Goal: Answer question/provide support: Share knowledge or assist other users

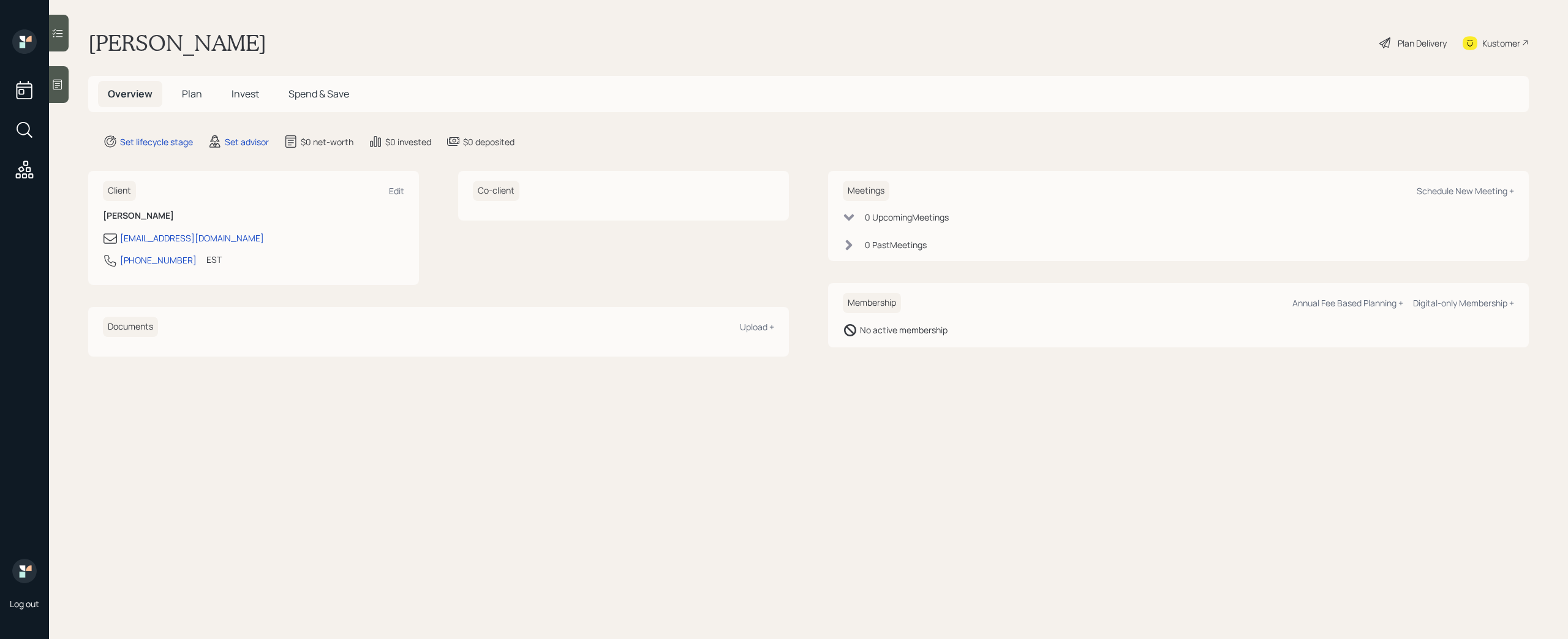
click at [56, 84] on icon at bounding box center [57, 85] width 12 height 12
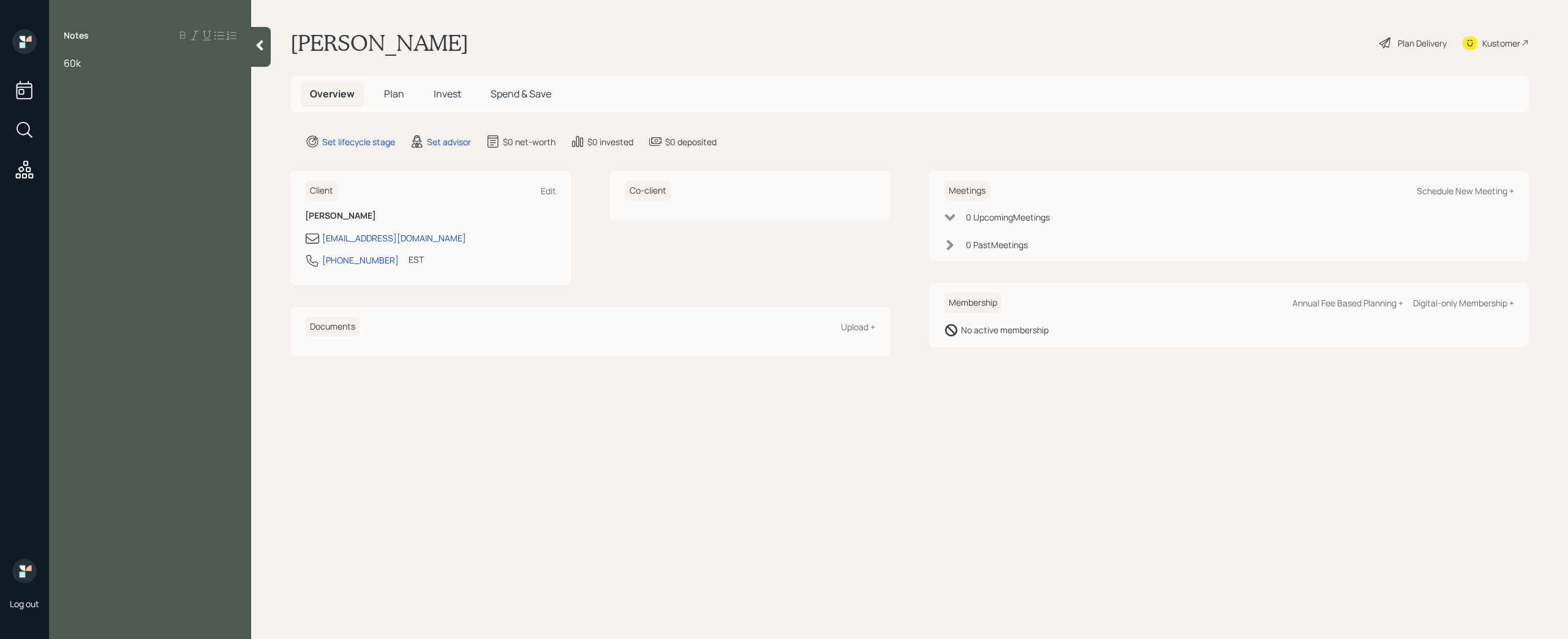
click at [66, 67] on span "60k" at bounding box center [72, 63] width 17 height 14
click at [192, 238] on div "Notes Age 76 Assets 60k" at bounding box center [150, 327] width 202 height 596
click at [391, 443] on main "Ward dossen Plan Delivery Kustomer Overview Plan Invest Spend & Save Set lifecy…" at bounding box center [910, 320] width 1317 height 639
click at [147, 142] on div "Notes Age 76 Assets 60k" at bounding box center [150, 327] width 202 height 596
click at [143, 133] on div "60k" at bounding box center [150, 131] width 172 height 14
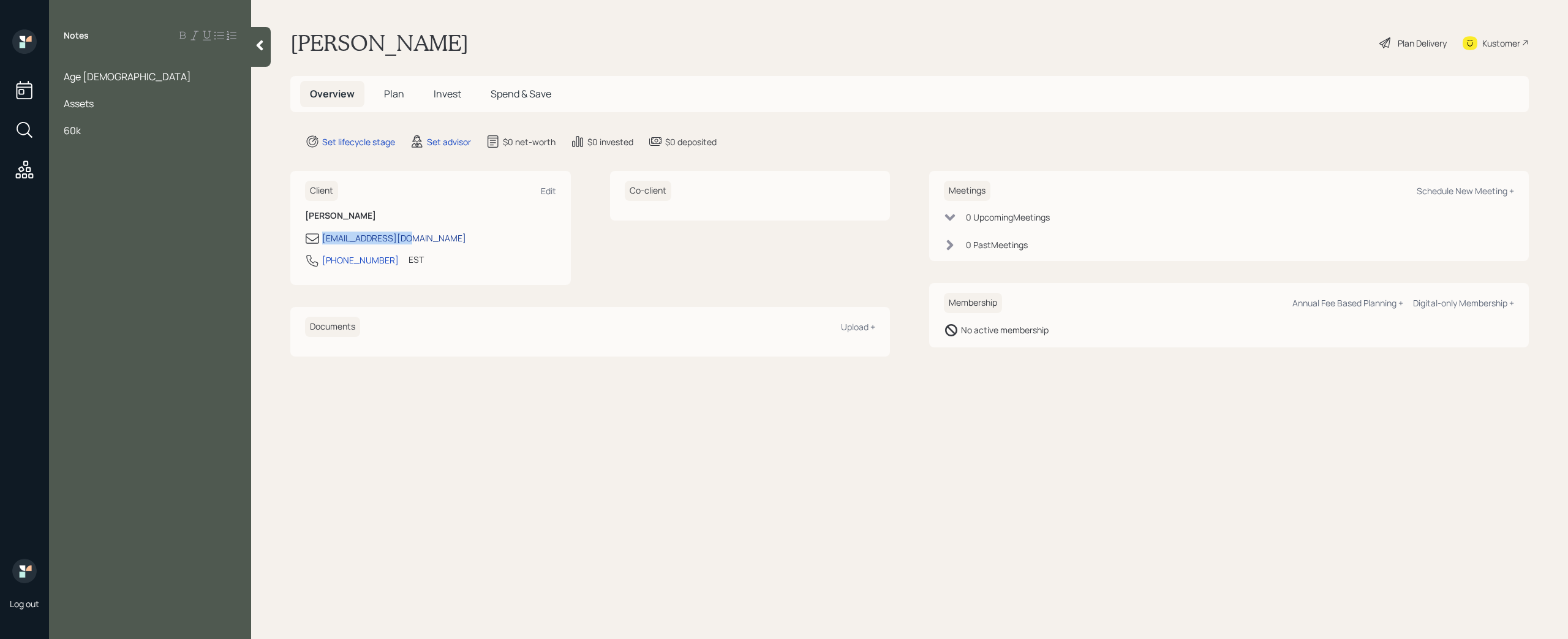
drag, startPoint x: 410, startPoint y: 240, endPoint x: 323, endPoint y: 241, distance: 87.0
click at [323, 241] on div "wardd629@gmail.com" at bounding box center [431, 238] width 251 height 15
copy div "wardd629@gmail.com"
click at [1510, 47] on div "Kustomer" at bounding box center [1495, 42] width 66 height 27
